Goal: Obtain resource: Download file/media

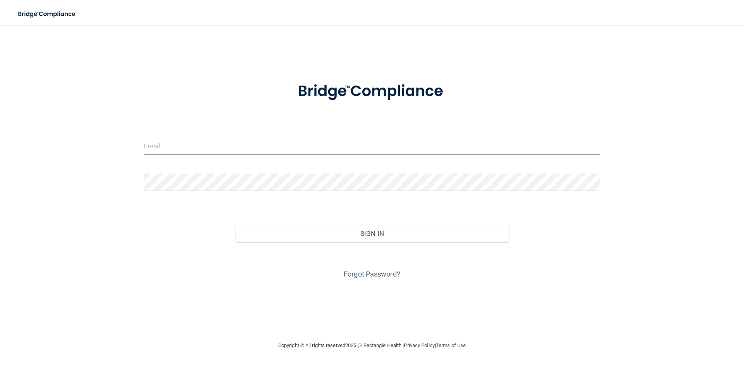
click at [159, 146] on input "email" at bounding box center [372, 145] width 456 height 17
click at [166, 146] on input "email" at bounding box center [372, 145] width 456 height 17
drag, startPoint x: 200, startPoint y: 145, endPoint x: 213, endPoint y: 137, distance: 15.2
click at [200, 145] on input "brandym8933@yayoo.com" at bounding box center [372, 145] width 456 height 17
type input "[EMAIL_ADDRESS][DOMAIN_NAME]"
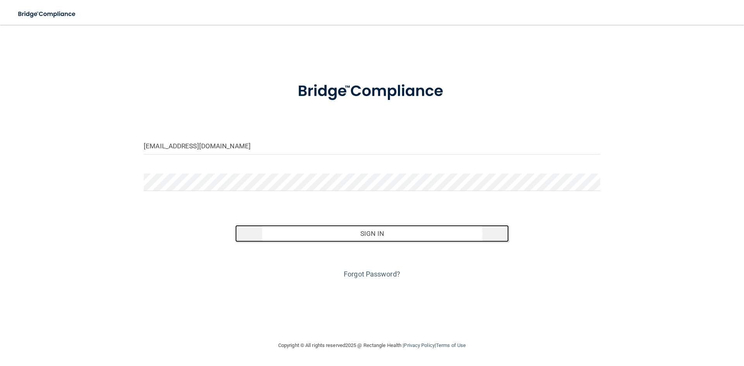
click at [356, 238] on button "Sign In" at bounding box center [372, 233] width 274 height 17
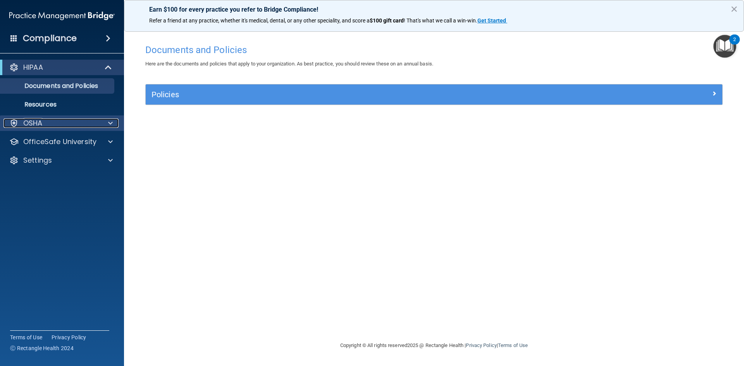
click at [28, 127] on p "OSHA" at bounding box center [32, 123] width 19 height 9
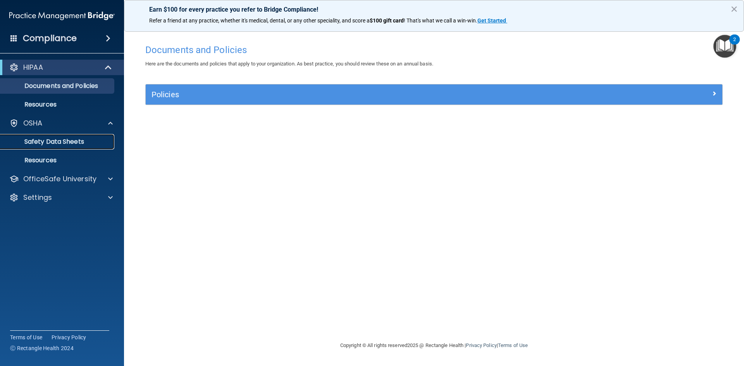
click at [38, 140] on p "Safety Data Sheets" at bounding box center [58, 142] width 106 height 8
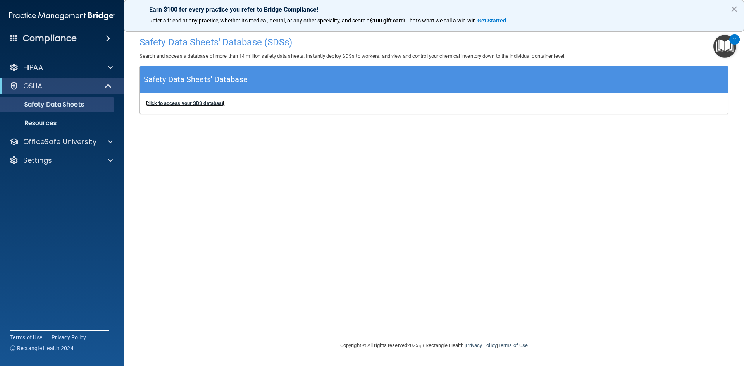
click at [164, 102] on b "Click to access your SDS database" at bounding box center [185, 103] width 79 height 6
click at [56, 126] on p "Resources" at bounding box center [58, 123] width 106 height 8
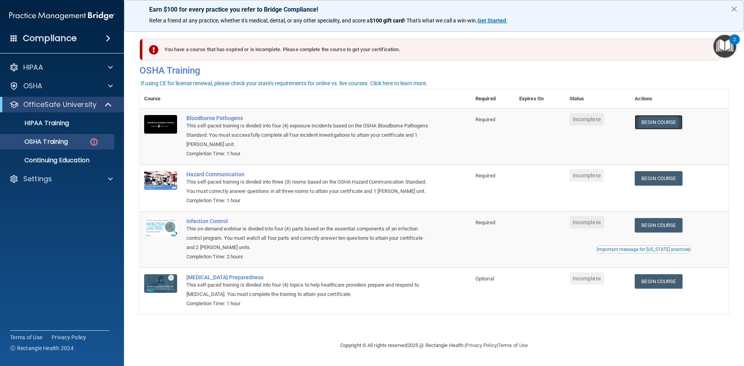
click at [653, 124] on link "Begin Course" at bounding box center [658, 122] width 47 height 14
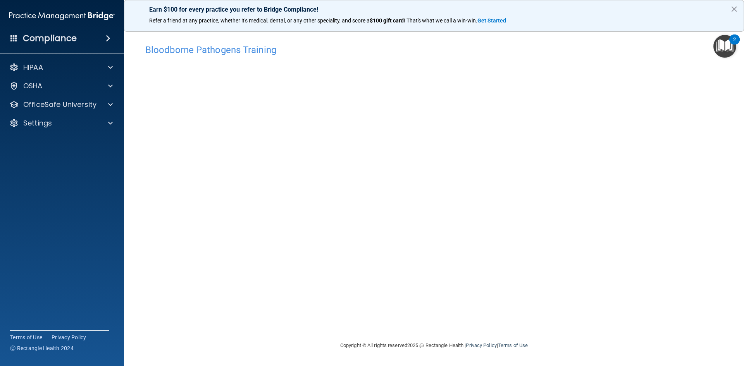
click at [420, 314] on div "Bloodborne Pathogens Training This course doesn’t expire until . Are you sure y…" at bounding box center [433, 190] width 589 height 301
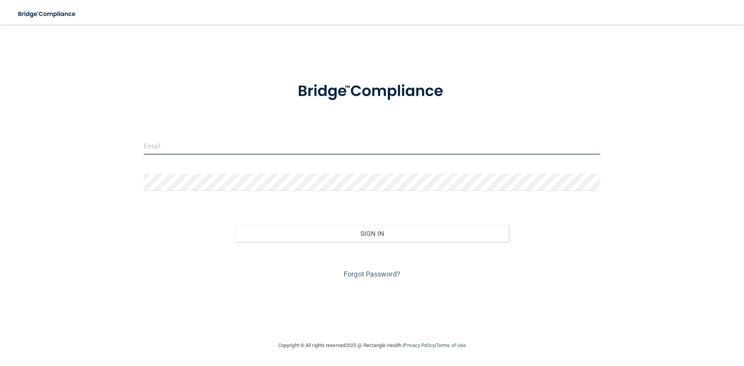
drag, startPoint x: 429, startPoint y: 105, endPoint x: 189, endPoint y: 148, distance: 244.0
click at [189, 148] on input "email" at bounding box center [372, 145] width 456 height 17
type input "[EMAIL_ADDRESS][DOMAIN_NAME]"
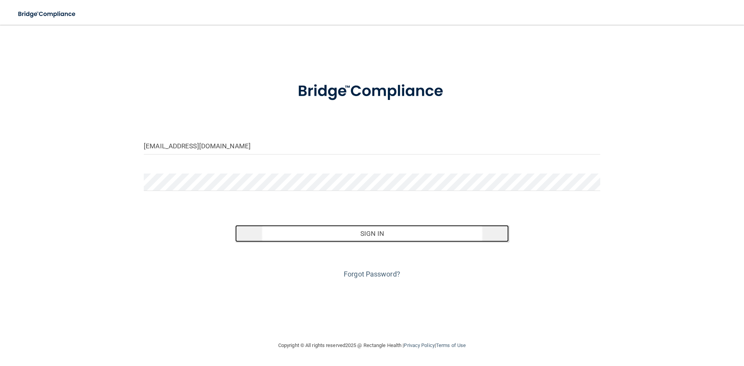
click at [295, 233] on button "Sign In" at bounding box center [372, 233] width 274 height 17
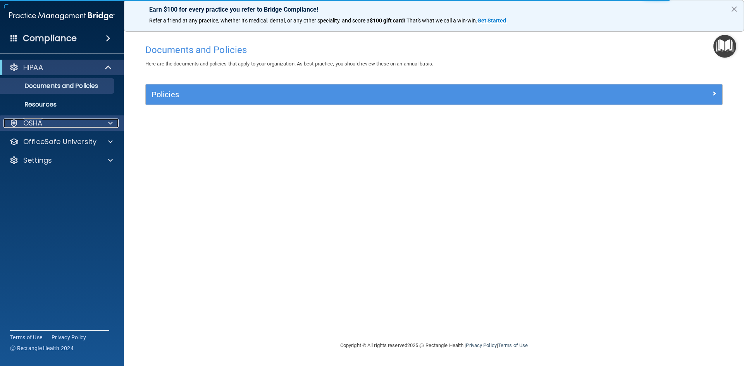
click at [107, 122] on div at bounding box center [109, 123] width 19 height 9
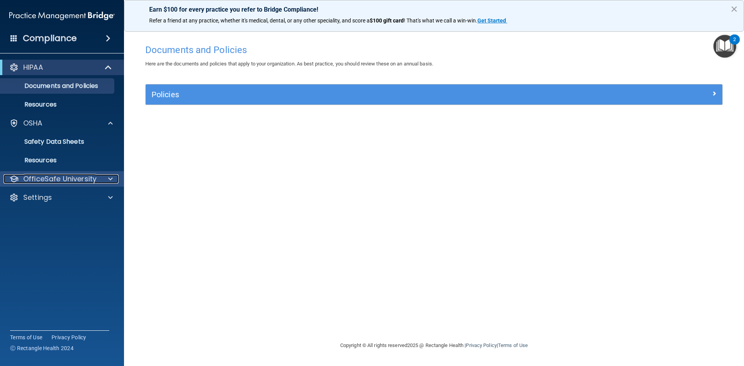
click at [58, 178] on p "OfficeSafe University" at bounding box center [59, 178] width 73 height 9
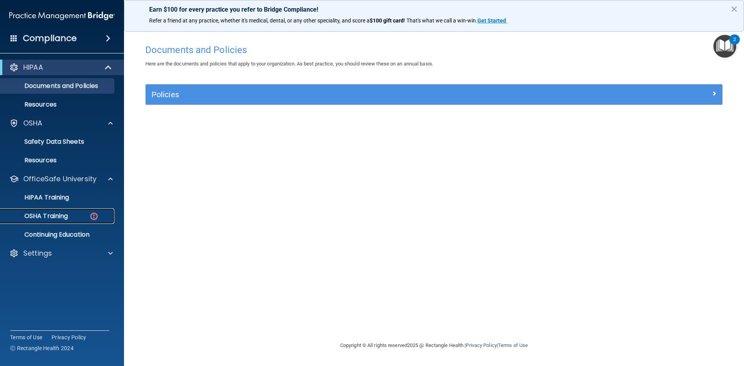
click at [94, 214] on img at bounding box center [94, 217] width 10 height 10
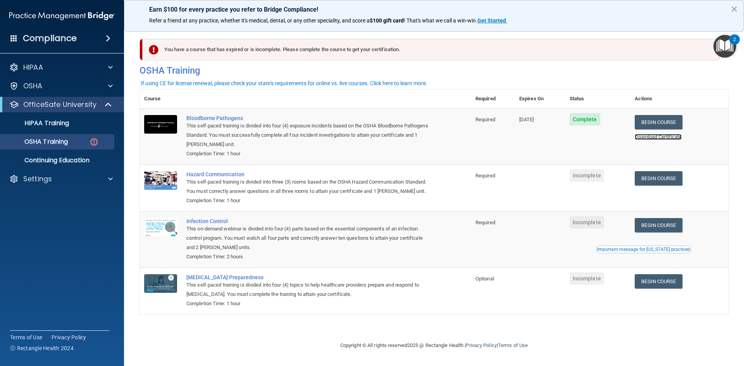
click at [663, 136] on link "Download Certificate" at bounding box center [658, 137] width 47 height 6
click at [643, 138] on link "Download Certificate" at bounding box center [658, 137] width 47 height 6
click at [661, 137] on link "Download Certificate" at bounding box center [658, 137] width 47 height 6
click at [653, 137] on link "Download Certificate" at bounding box center [658, 137] width 47 height 6
click at [656, 137] on link "Download Certificate" at bounding box center [658, 137] width 47 height 6
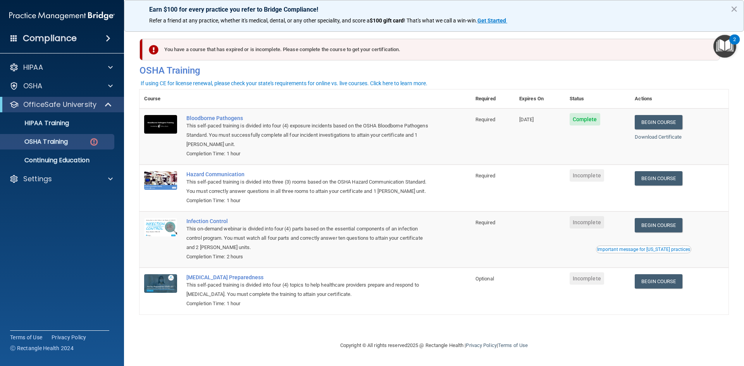
click at [665, 140] on div "Download Certificate" at bounding box center [679, 137] width 89 height 9
click at [666, 137] on link "Download Certificate" at bounding box center [658, 137] width 47 height 6
click at [54, 102] on p "OfficeSafe University" at bounding box center [59, 104] width 73 height 9
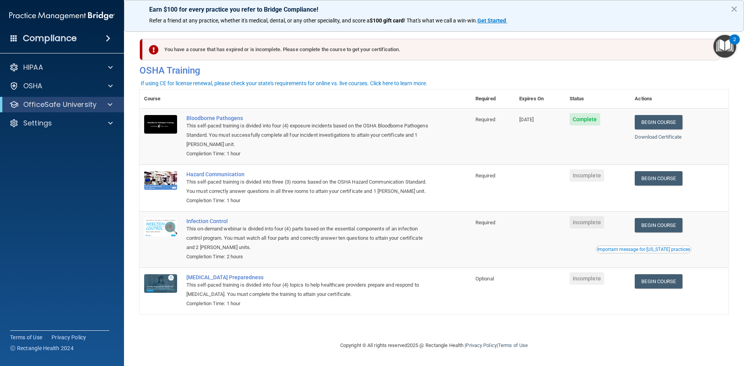
click at [48, 112] on div "HIPAA Documents and Policies Report an Incident Business Associates Emergency P…" at bounding box center [62, 97] width 124 height 81
click at [44, 110] on div "OfficeSafe University" at bounding box center [62, 104] width 124 height 15
click at [40, 108] on p "OfficeSafe University" at bounding box center [59, 104] width 73 height 9
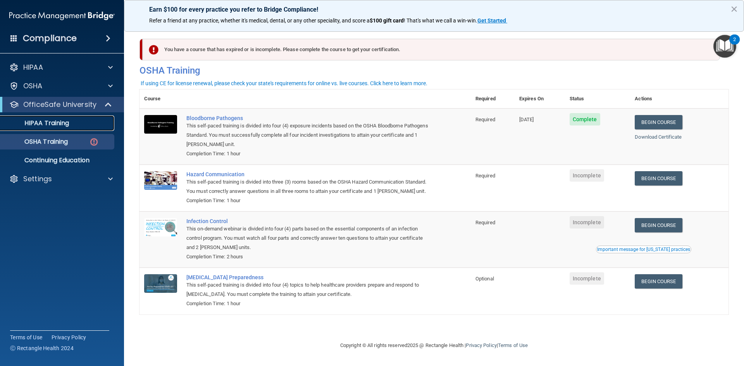
click at [35, 124] on p "HIPAA Training" at bounding box center [37, 123] width 64 height 8
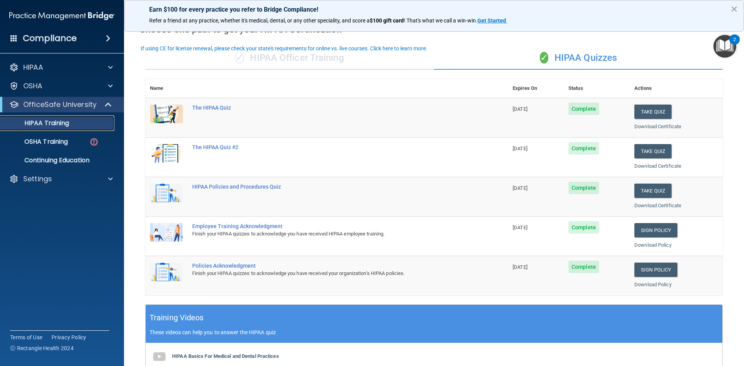
scroll to position [39, 0]
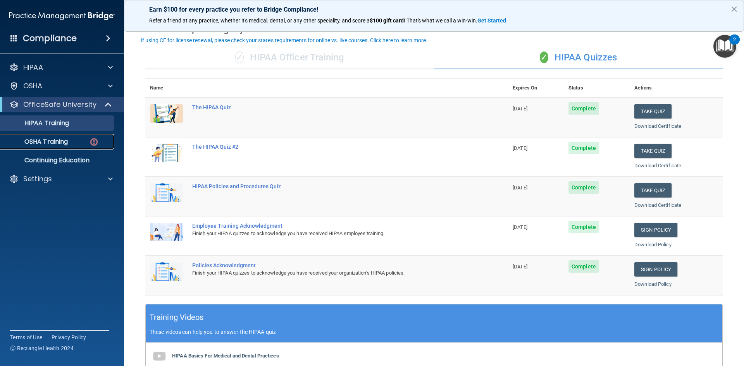
click at [57, 145] on p "OSHA Training" at bounding box center [36, 142] width 63 height 8
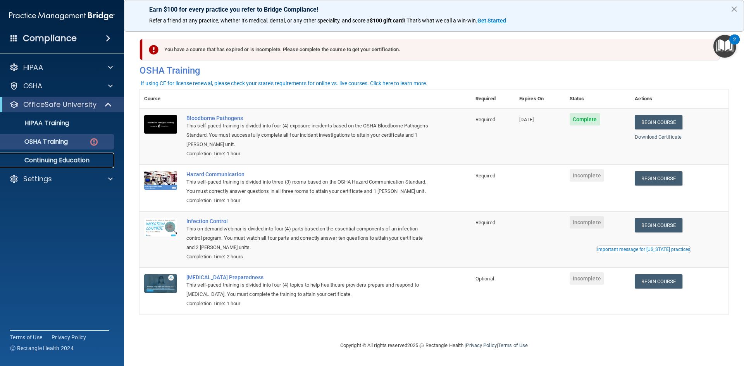
click at [70, 163] on p "Continuing Education" at bounding box center [58, 161] width 106 height 8
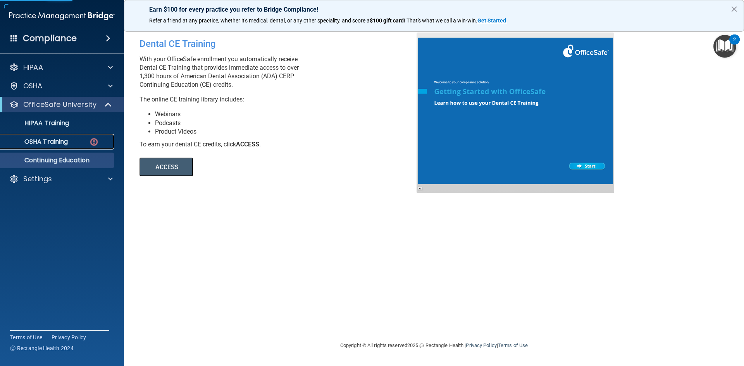
click at [72, 142] on div "OSHA Training" at bounding box center [58, 142] width 106 height 8
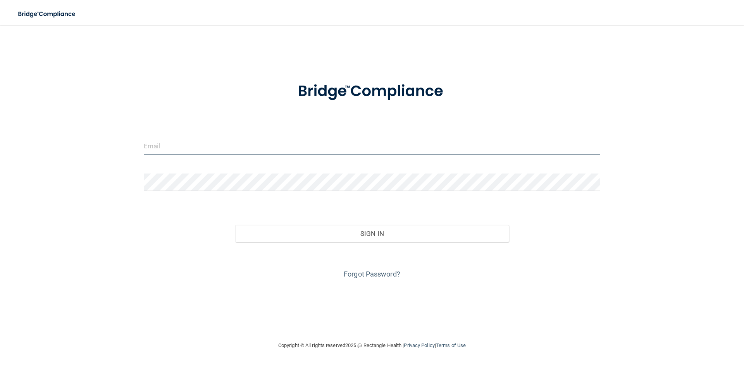
click at [158, 144] on input "email" at bounding box center [372, 145] width 456 height 17
type input "[EMAIL_ADDRESS][DOMAIN_NAME]"
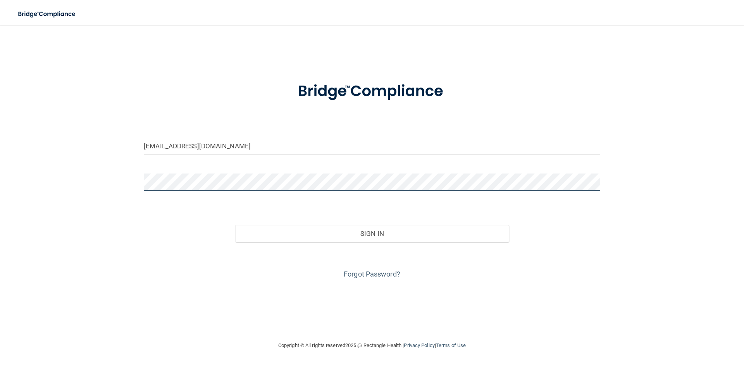
click at [179, 173] on form "brandym8933@yahoo.com Invalid email/password. You don't have permission to acce…" at bounding box center [372, 175] width 456 height 209
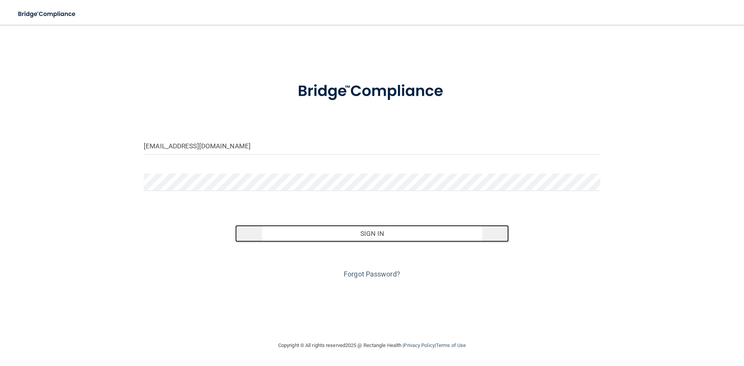
click at [281, 232] on button "Sign In" at bounding box center [372, 233] width 274 height 17
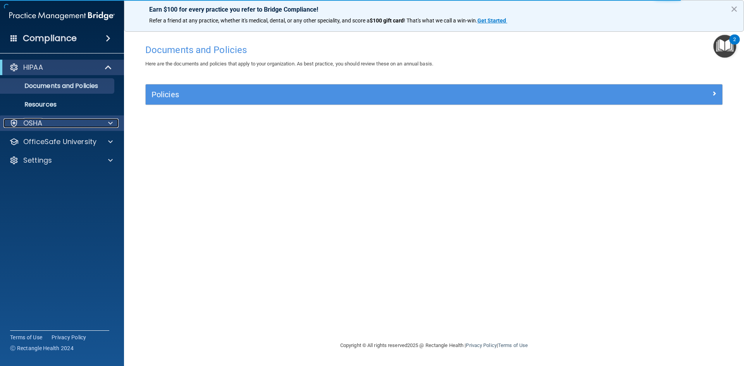
click at [57, 121] on div "OSHA" at bounding box center [51, 123] width 96 height 9
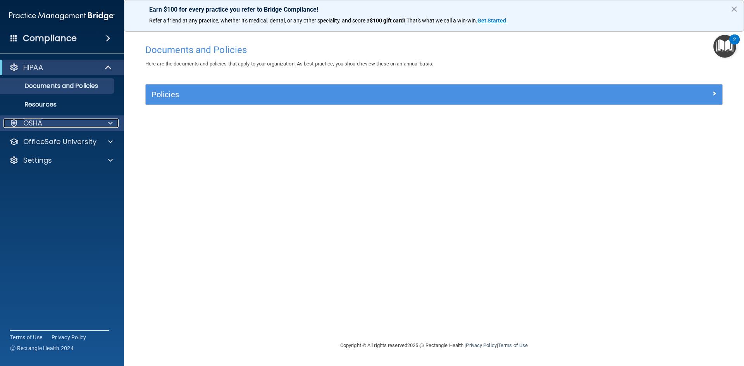
click at [57, 122] on div "OSHA" at bounding box center [51, 123] width 96 height 9
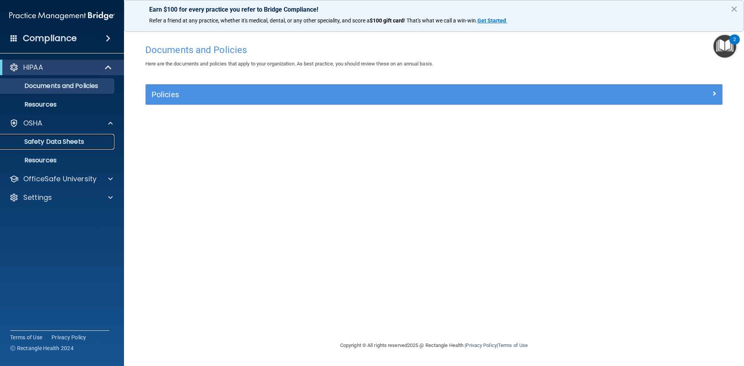
click at [54, 143] on p "Safety Data Sheets" at bounding box center [58, 142] width 106 height 8
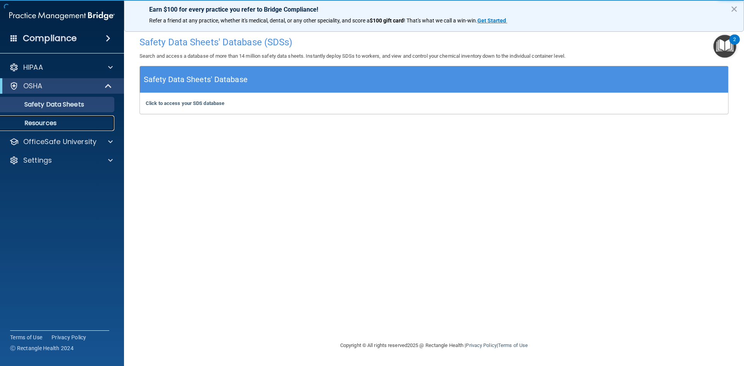
click at [44, 126] on p "Resources" at bounding box center [58, 123] width 106 height 8
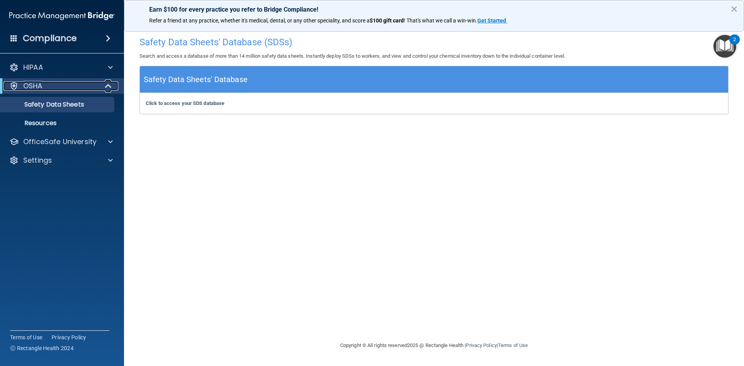
click at [107, 85] on span at bounding box center [109, 85] width 7 height 9
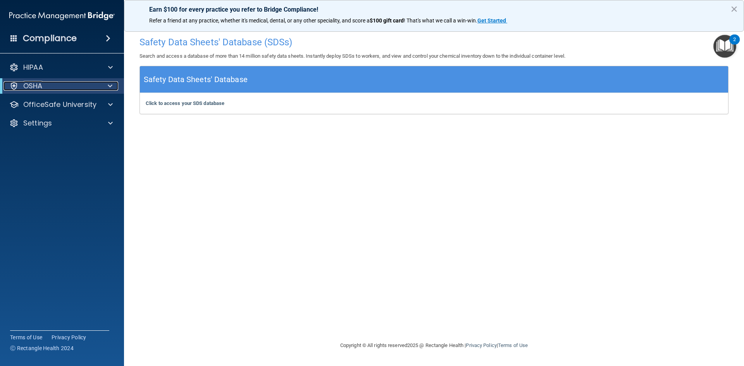
click at [107, 85] on div at bounding box center [108, 85] width 19 height 9
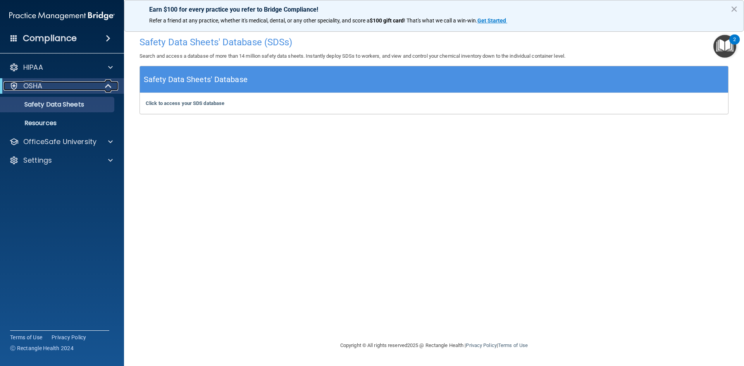
click at [107, 86] on span at bounding box center [109, 85] width 7 height 9
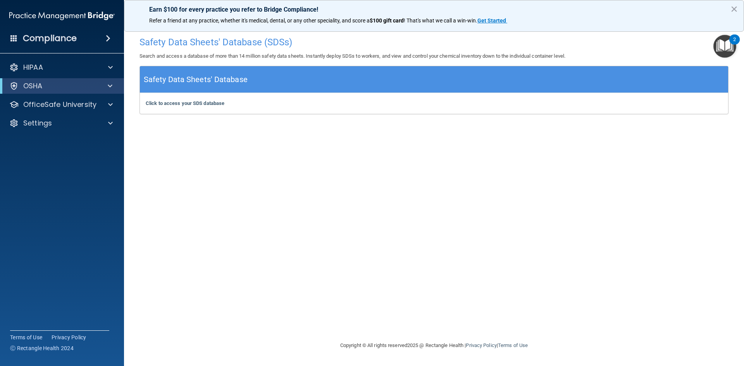
click at [194, 85] on h5 "Safety Data Sheets' Database" at bounding box center [196, 80] width 104 height 14
click at [192, 101] on b "Click to access your SDS database" at bounding box center [185, 103] width 79 height 6
click at [109, 69] on span at bounding box center [110, 67] width 5 height 9
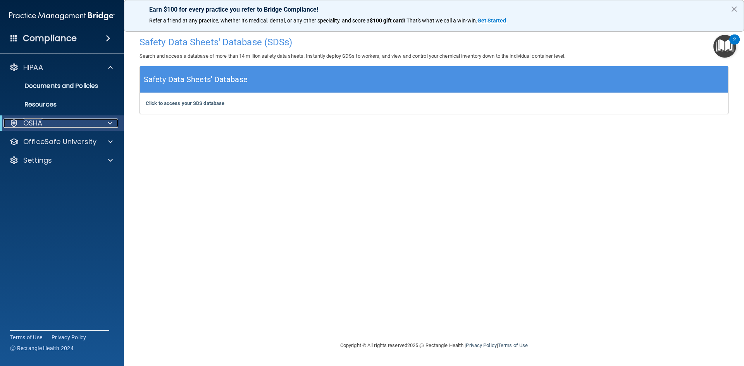
click at [108, 123] on span at bounding box center [110, 123] width 5 height 9
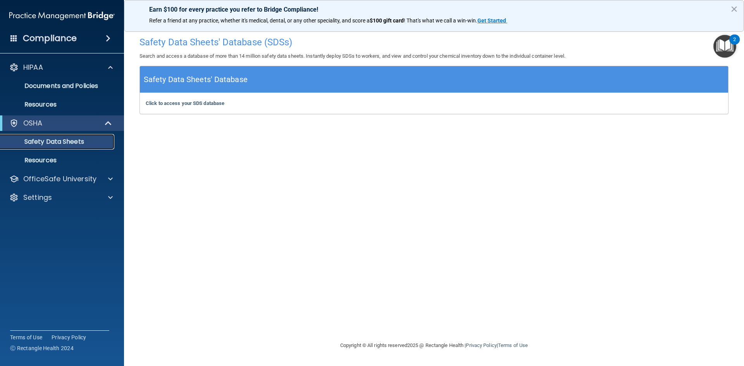
click at [91, 141] on p "Safety Data Sheets" at bounding box center [58, 142] width 106 height 8
click at [56, 159] on p "Resources" at bounding box center [58, 161] width 106 height 8
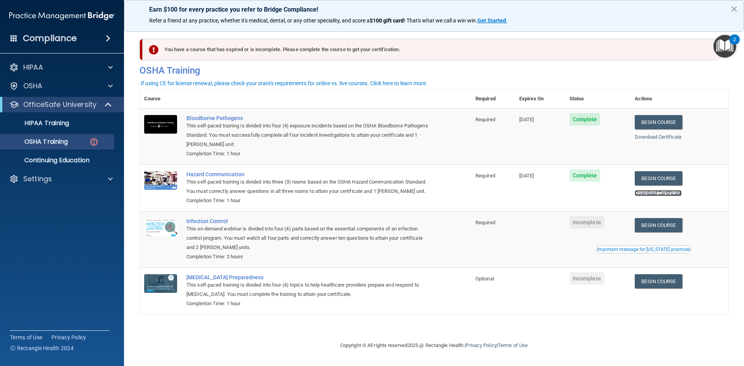
click at [654, 194] on link "Download Certificate" at bounding box center [658, 193] width 47 height 6
click at [664, 194] on link "Download Certificate" at bounding box center [658, 193] width 47 height 6
click at [646, 135] on link "Download Certificate" at bounding box center [658, 137] width 47 height 6
click at [648, 192] on link "Download Certificate" at bounding box center [658, 193] width 47 height 6
click at [227, 192] on div "This self-paced training is divided into three (3) rooms based on the OSHA Haza…" at bounding box center [309, 186] width 246 height 19
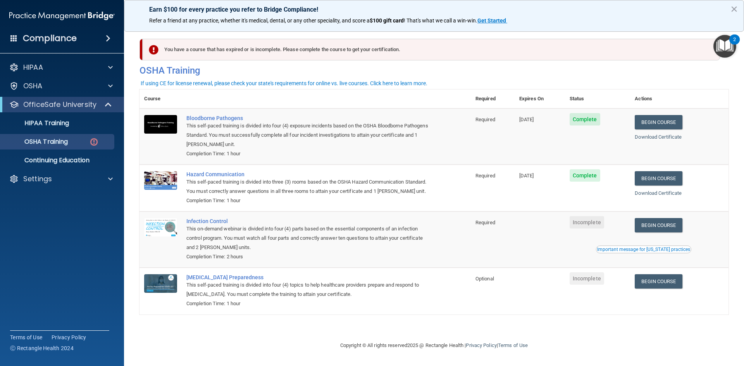
click at [585, 179] on span "Complete" at bounding box center [585, 175] width 31 height 12
click at [665, 192] on link "Download Certificate" at bounding box center [658, 193] width 47 height 6
click at [725, 46] on img "Open Resource Center, 2 new notifications" at bounding box center [724, 46] width 23 height 23
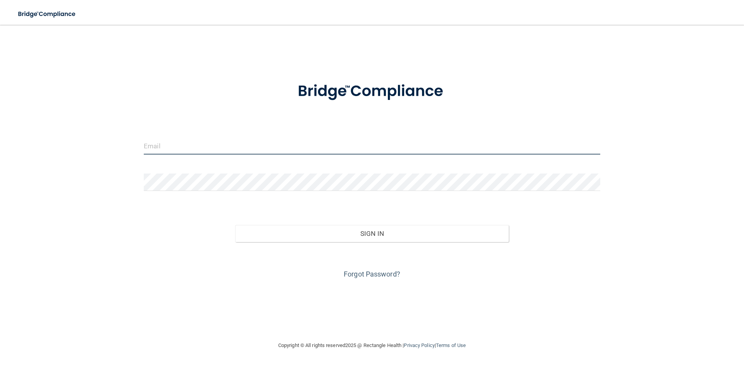
click at [158, 147] on input "email" at bounding box center [372, 145] width 456 height 17
type input "[EMAIL_ADDRESS][DOMAIN_NAME]"
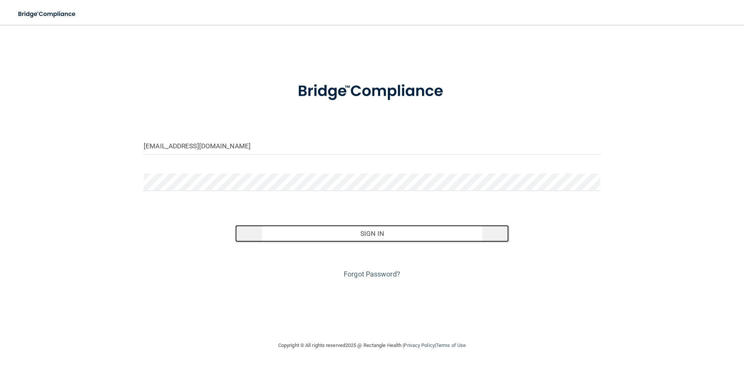
click at [364, 231] on button "Sign In" at bounding box center [372, 233] width 274 height 17
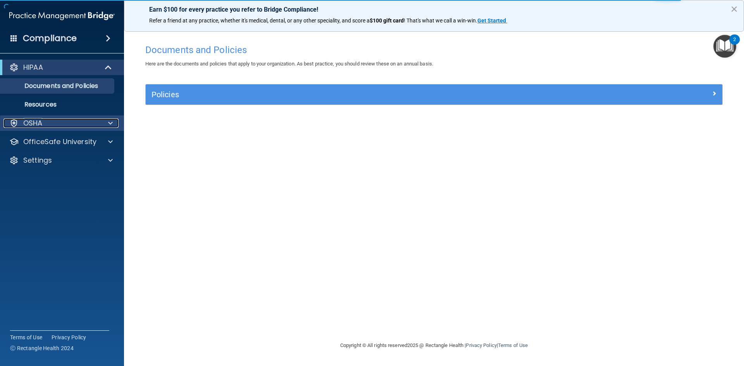
click at [57, 124] on div "OSHA" at bounding box center [51, 123] width 96 height 9
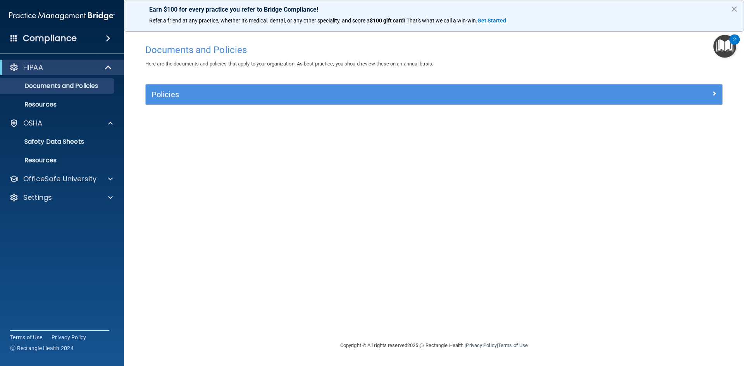
click at [83, 43] on div "Compliance" at bounding box center [62, 38] width 124 height 17
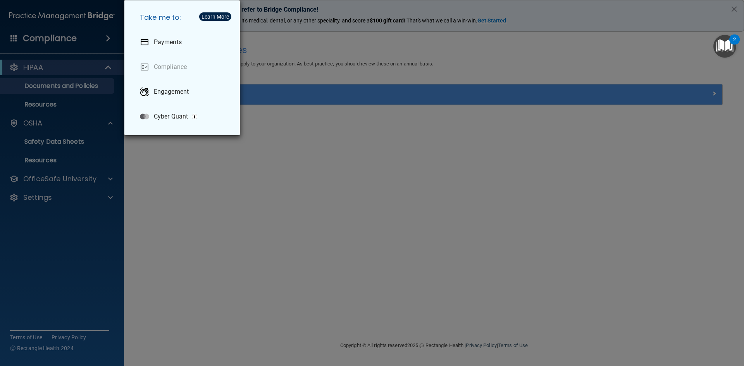
click at [88, 121] on div "Take me to: Payments Compliance Engagement Cyber Quant" at bounding box center [372, 183] width 744 height 366
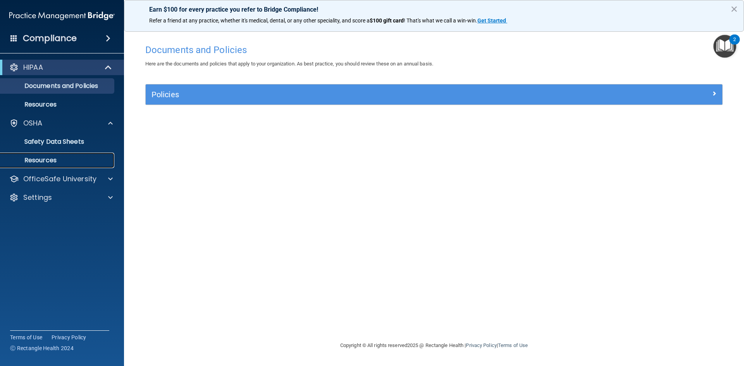
click at [58, 160] on p "Resources" at bounding box center [58, 161] width 106 height 8
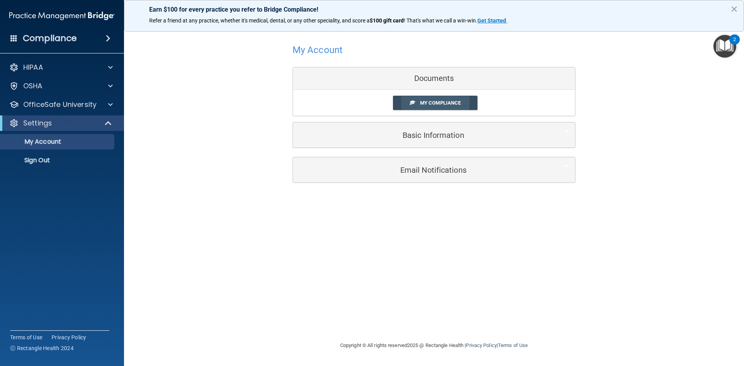
click at [441, 100] on span "My Compliance" at bounding box center [440, 103] width 41 height 6
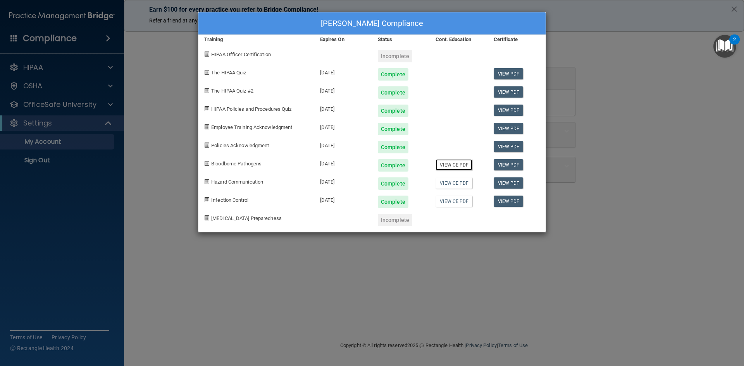
click at [450, 163] on link "View CE PDF" at bounding box center [453, 164] width 37 height 11
click at [459, 186] on link "View CE PDF" at bounding box center [453, 182] width 37 height 11
click at [452, 201] on link "View CE PDF" at bounding box center [453, 201] width 37 height 11
click at [494, 146] on link "View PDF" at bounding box center [509, 146] width 30 height 11
click at [504, 165] on link "View PDF" at bounding box center [509, 164] width 30 height 11
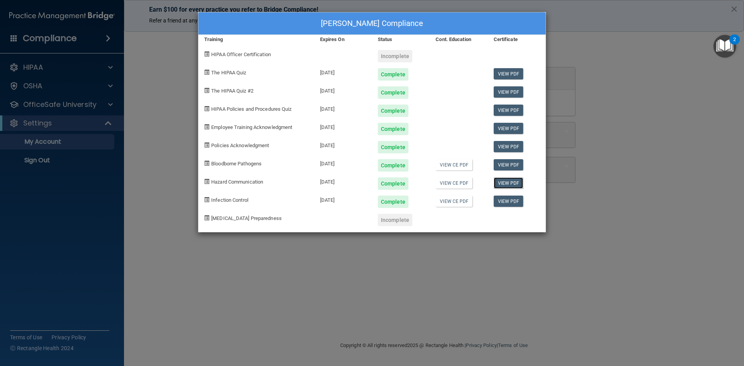
click at [504, 186] on link "View PDF" at bounding box center [509, 182] width 30 height 11
